Goal: Transaction & Acquisition: Purchase product/service

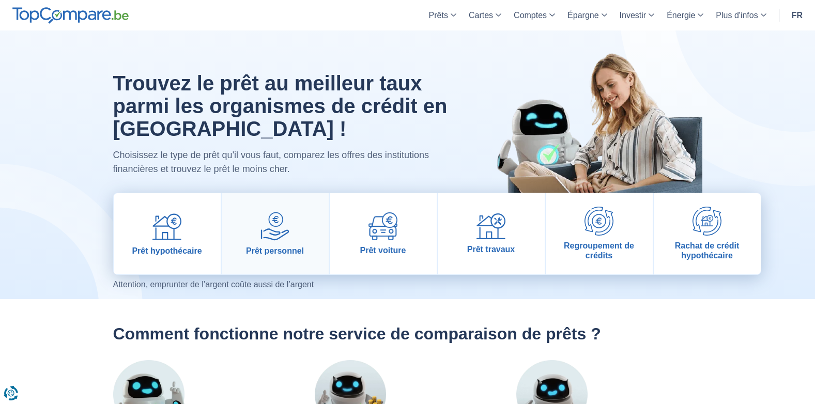
click at [289, 235] on img at bounding box center [274, 226] width 29 height 29
click at [395, 230] on img at bounding box center [382, 226] width 29 height 28
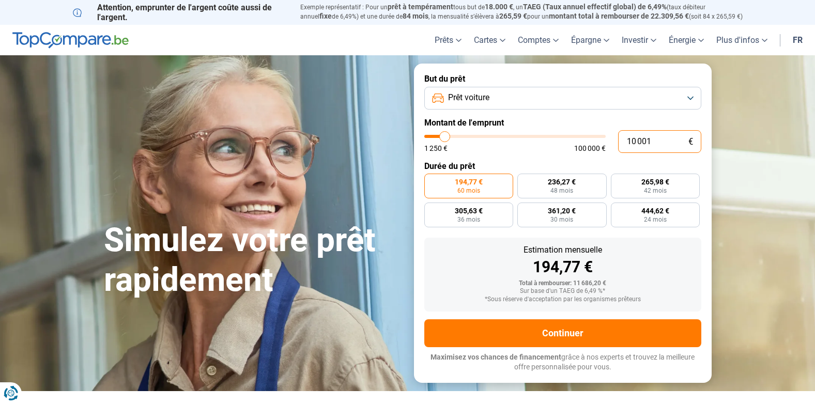
drag, startPoint x: 655, startPoint y: 142, endPoint x: 623, endPoint y: 140, distance: 32.1
click at [623, 140] on input "10 001" at bounding box center [659, 141] width 83 height 23
type input "1"
type input "1250"
type input "15"
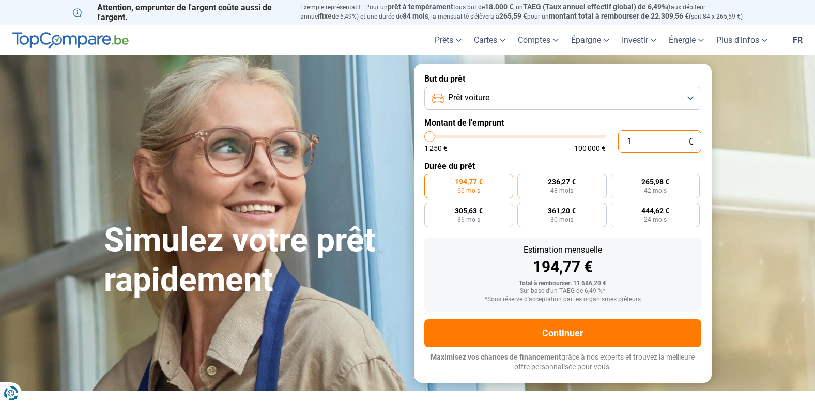
type input "1250"
type input "150"
type input "1250"
type input "1 500"
type input "1500"
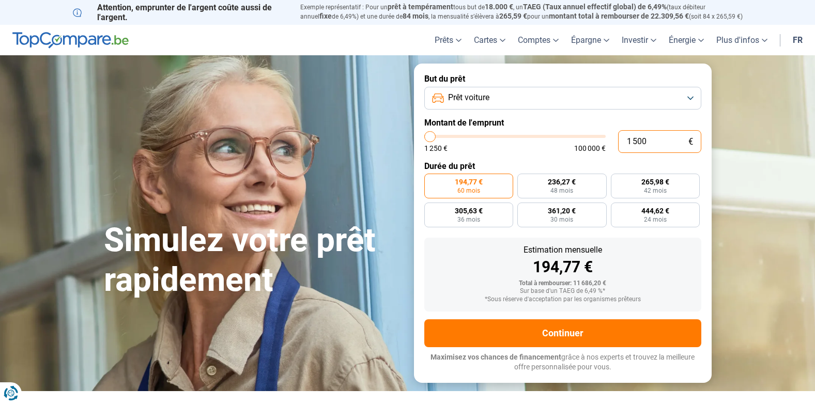
type input "15 000"
type input "15000"
type input "15 000"
click at [479, 186] on label "292,12 € 60 mois" at bounding box center [468, 186] width 89 height 25
click at [431, 180] on input "292,12 € 60 mois" at bounding box center [427, 177] width 7 height 7
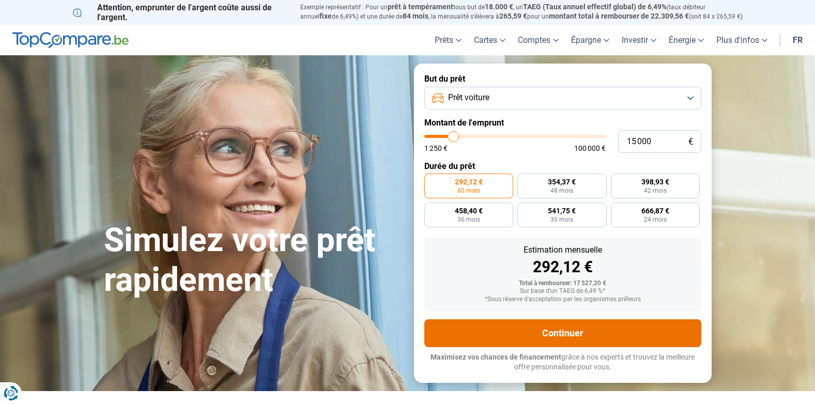
click at [567, 332] on button "Continuer" at bounding box center [562, 333] width 277 height 28
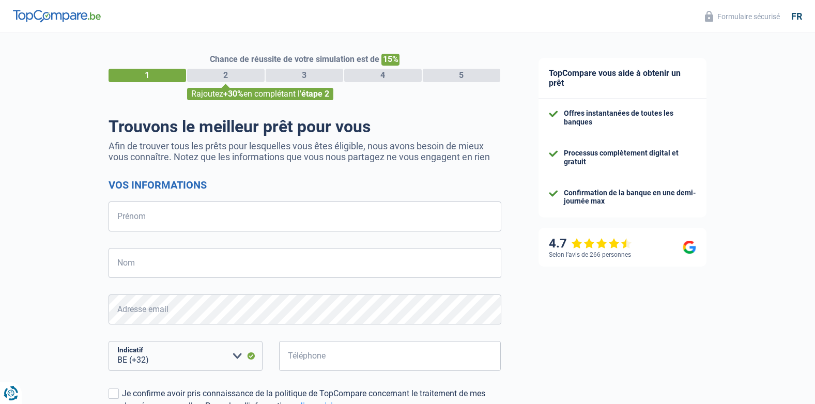
select select "32"
